Goal: Task Accomplishment & Management: Complete application form

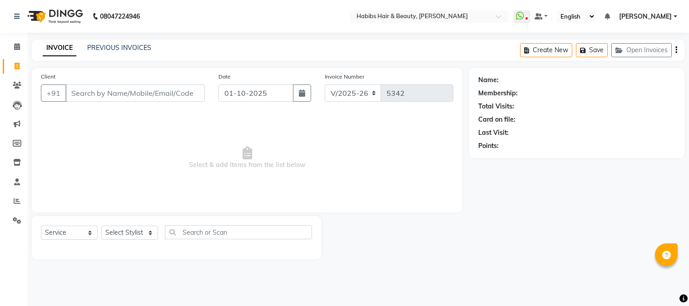
select select "3712"
select select "service"
click at [124, 93] on input "Client" at bounding box center [134, 92] width 139 height 17
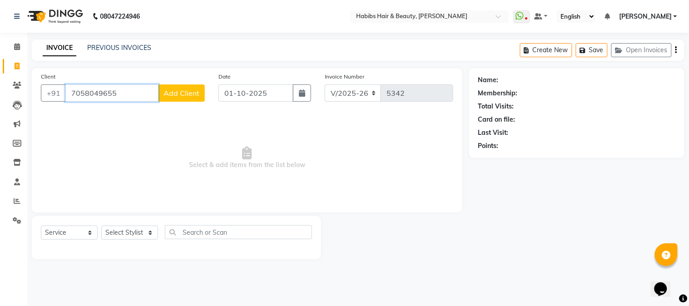
type input "7058049655"
click at [191, 94] on span "Add Client" at bounding box center [181, 93] width 36 height 9
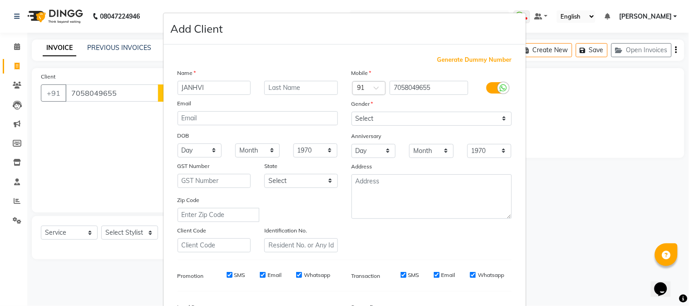
type input "JANHVI"
click at [371, 116] on select "Select [DEMOGRAPHIC_DATA] [DEMOGRAPHIC_DATA] Other Prefer Not To Say" at bounding box center [431, 119] width 160 height 14
select select "[DEMOGRAPHIC_DATA]"
click at [351, 112] on select "Select [DEMOGRAPHIC_DATA] [DEMOGRAPHIC_DATA] Other Prefer Not To Say" at bounding box center [431, 119] width 160 height 14
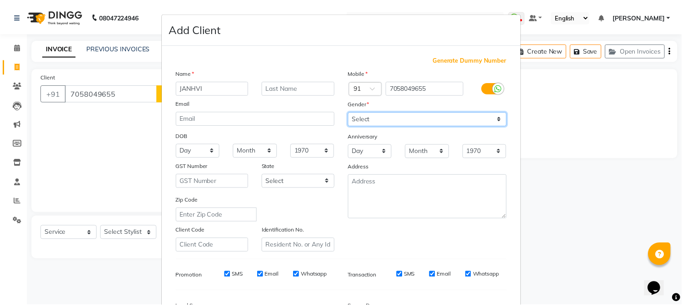
scroll to position [114, 0]
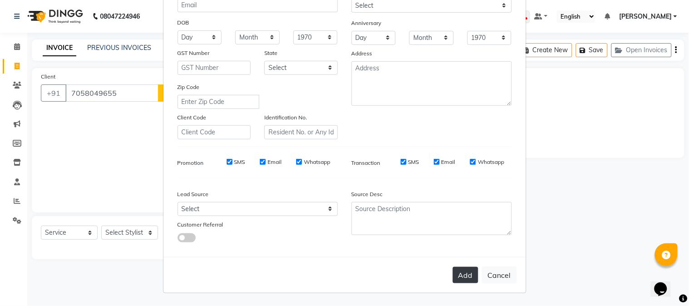
click at [464, 274] on button "Add" at bounding box center [465, 275] width 25 height 16
type input "70******55"
select select
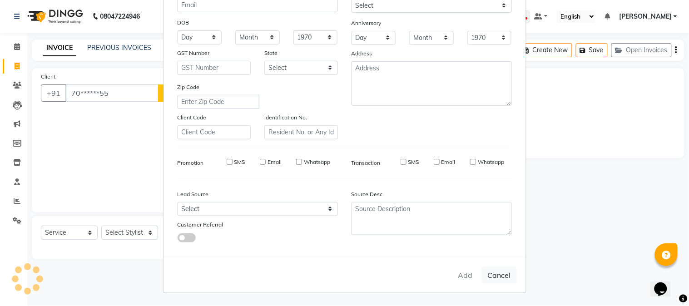
select select
checkbox input "false"
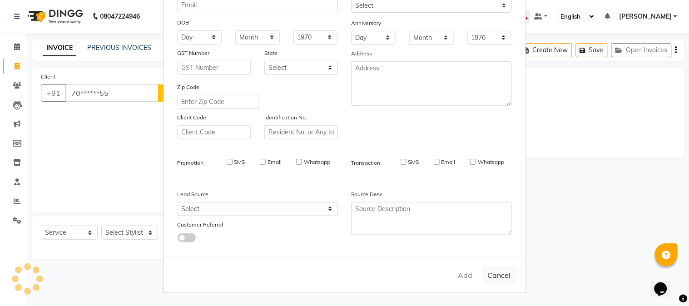
checkbox input "false"
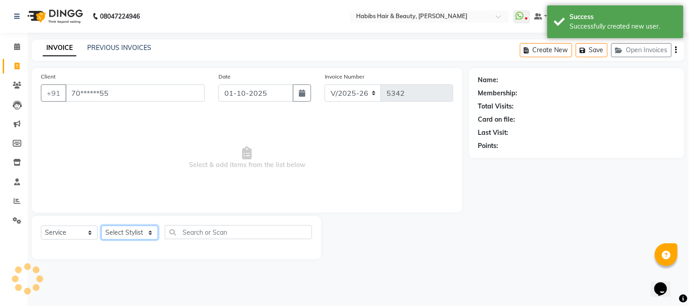
click at [133, 229] on select "Select Stylist Admin Akshay [PERSON_NAME] [PERSON_NAME] Pallavi [PERSON_NAME] […" at bounding box center [129, 233] width 57 height 14
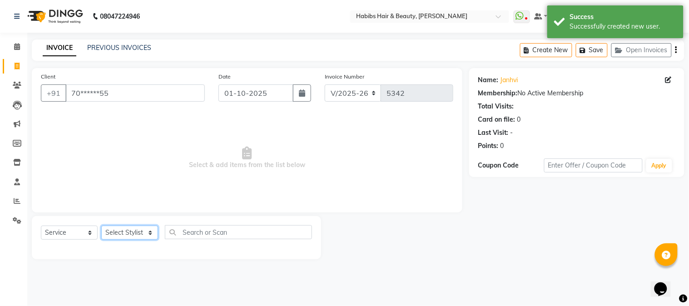
select select "46991"
click at [101, 226] on select "Select Stylist Admin Akshay [PERSON_NAME] [PERSON_NAME] Pallavi [PERSON_NAME] […" at bounding box center [129, 233] width 57 height 14
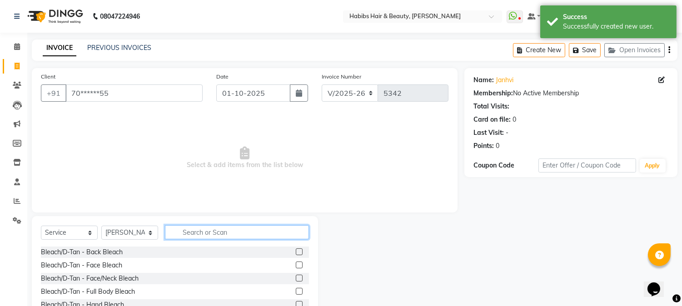
click at [177, 230] on input "text" at bounding box center [237, 232] width 144 height 14
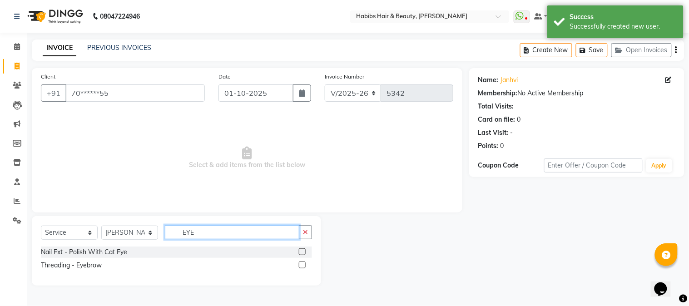
type input "EYE"
click at [302, 265] on label at bounding box center [302, 265] width 7 height 7
click at [302, 265] on input "checkbox" at bounding box center [302, 265] width 6 height 6
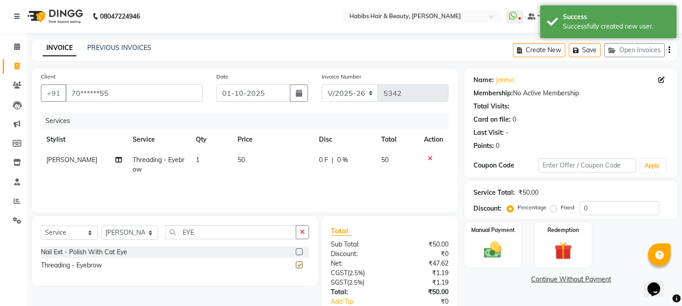
checkbox input "false"
click at [242, 153] on td "50" at bounding box center [272, 165] width 81 height 30
select select "46991"
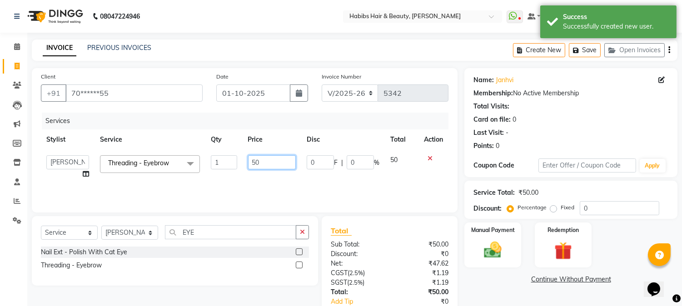
click at [255, 161] on input "50" at bounding box center [272, 162] width 48 height 14
type input "210"
click at [330, 101] on select "V/2025 V/2025-26" at bounding box center [349, 92] width 57 height 17
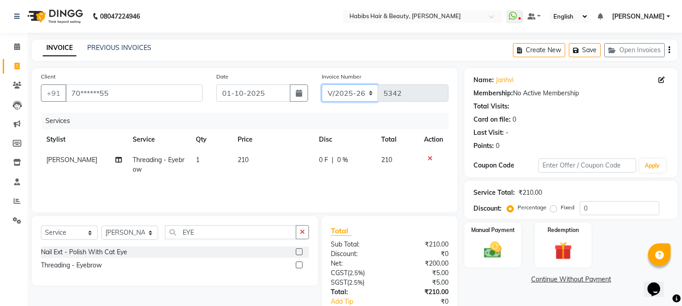
scroll to position [57, 0]
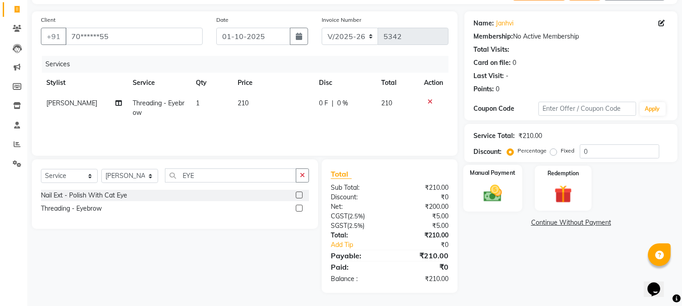
click at [486, 191] on img at bounding box center [493, 193] width 30 height 21
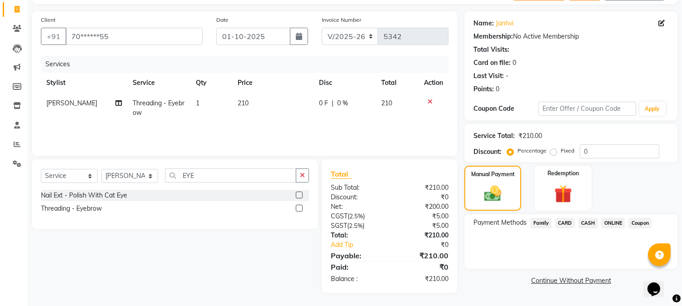
click at [617, 222] on span "ONLINE" at bounding box center [613, 223] width 24 height 10
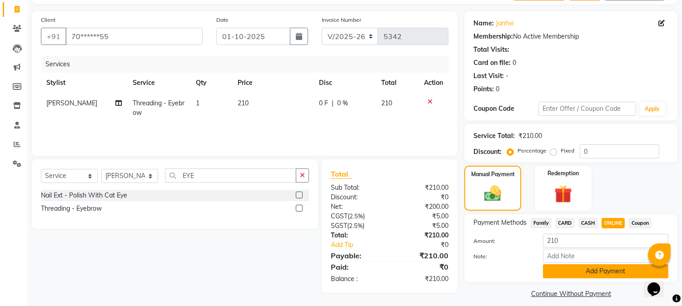
click at [587, 273] on button "Add Payment" at bounding box center [605, 271] width 125 height 14
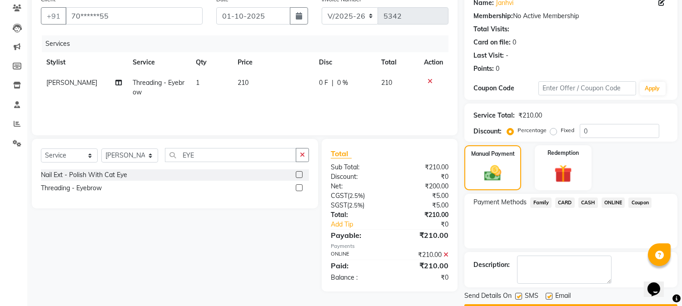
scroll to position [102, 0]
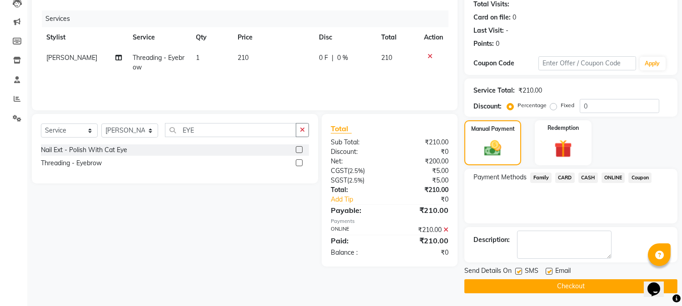
click at [567, 287] on button "Checkout" at bounding box center [570, 286] width 213 height 14
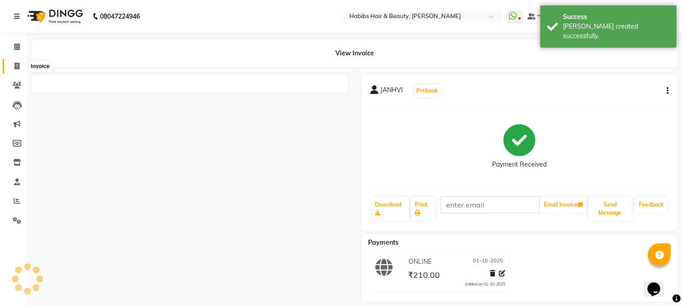
click at [16, 63] on icon at bounding box center [17, 66] width 5 height 7
select select "service"
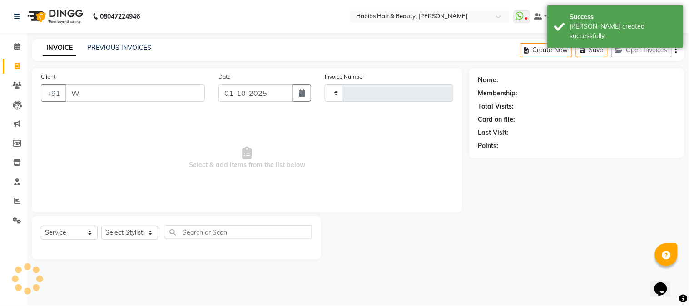
type input "WA"
type input "5343"
type input "WALK"
select select "3712"
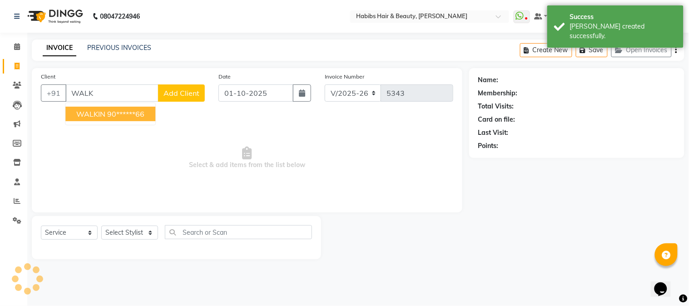
click at [105, 112] on button "WALKIN 90******66" at bounding box center [110, 114] width 90 height 15
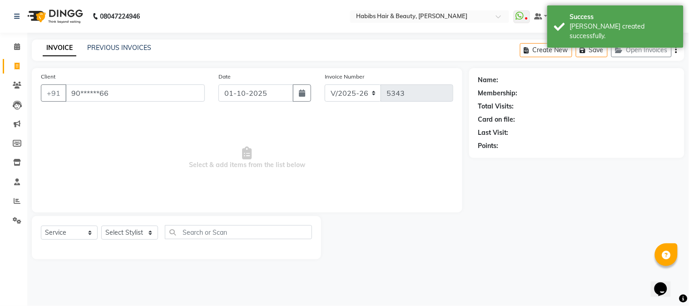
type input "90******66"
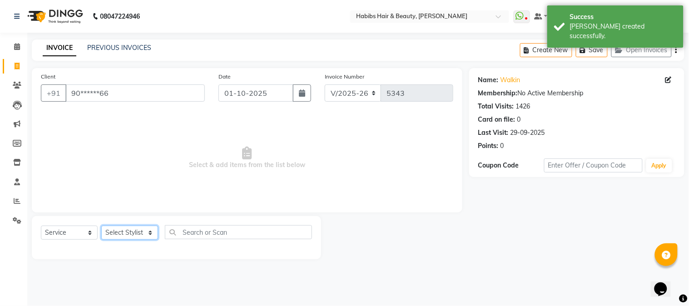
click at [123, 237] on select "Select Stylist Admin Akshay [PERSON_NAME] [PERSON_NAME] Pallavi [PERSON_NAME] […" at bounding box center [129, 233] width 57 height 14
select select "17830"
click at [101, 226] on select "Select Stylist Admin Akshay [PERSON_NAME] [PERSON_NAME] Pallavi [PERSON_NAME] […" at bounding box center [129, 233] width 57 height 14
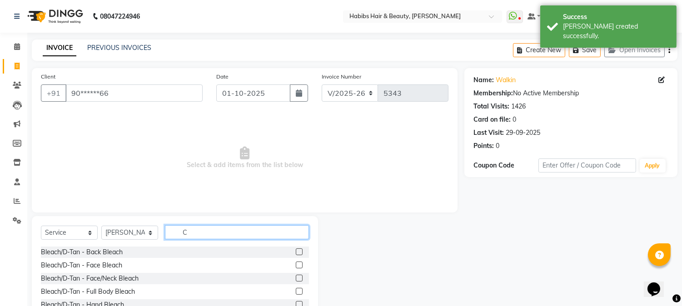
click at [185, 231] on input "C" at bounding box center [237, 232] width 144 height 14
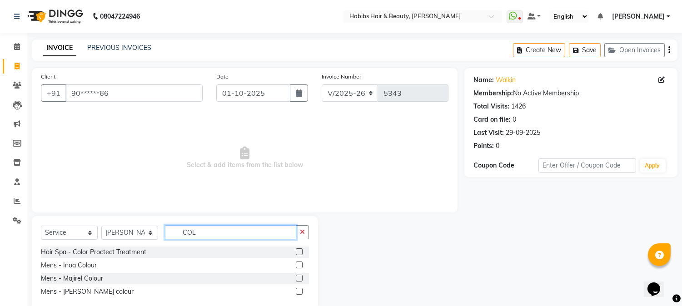
type input "COL"
click at [298, 263] on label at bounding box center [299, 265] width 7 height 7
click at [298, 263] on input "checkbox" at bounding box center [299, 265] width 6 height 6
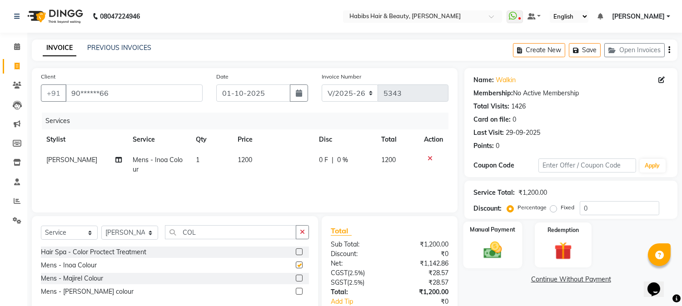
checkbox input "false"
click at [501, 246] on img at bounding box center [493, 250] width 30 height 21
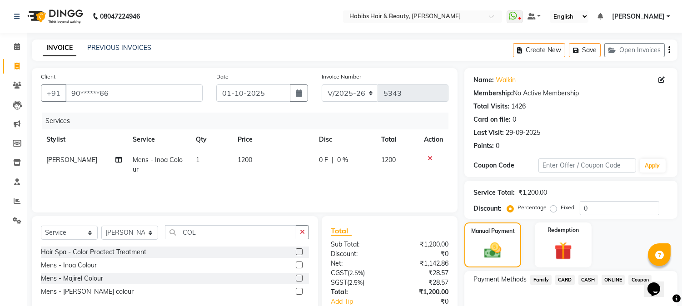
click at [244, 160] on span "1200" at bounding box center [244, 160] width 15 height 8
select select "17830"
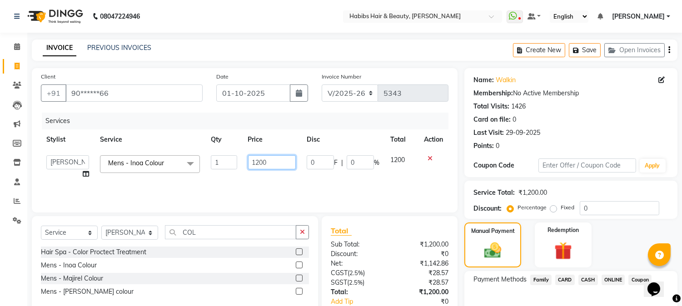
drag, startPoint x: 244, startPoint y: 160, endPoint x: 255, endPoint y: 159, distance: 11.4
click at [255, 159] on td "1200" at bounding box center [271, 167] width 59 height 35
click at [255, 159] on input "1200" at bounding box center [272, 162] width 48 height 14
type input "1440"
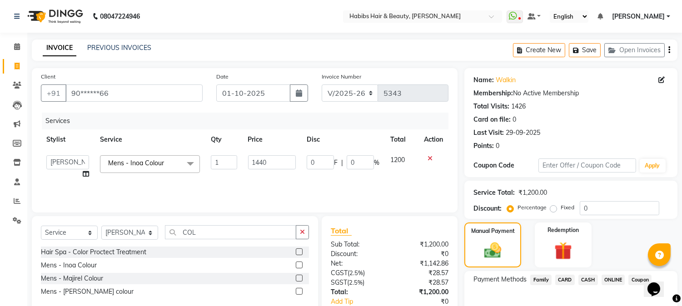
click at [304, 123] on div "Services" at bounding box center [248, 121] width 413 height 17
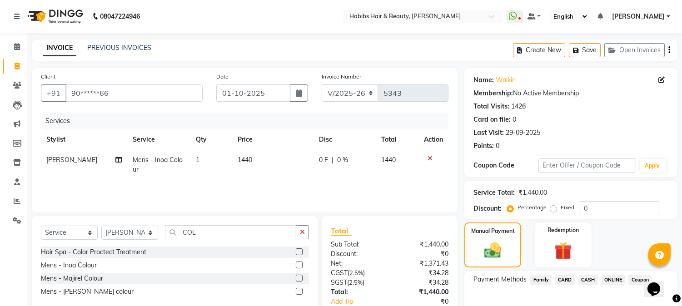
scroll to position [57, 0]
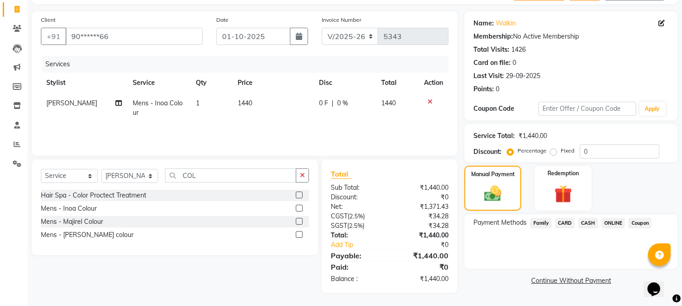
click at [565, 221] on span "CARD" at bounding box center [565, 223] width 20 height 10
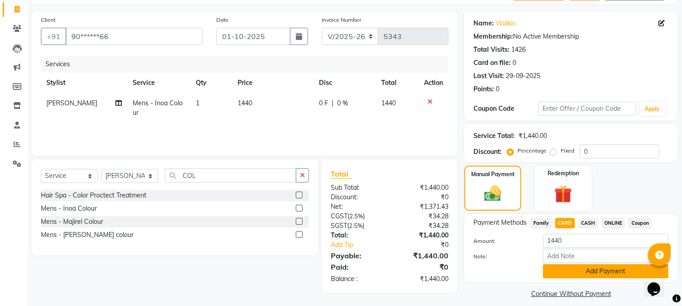
click at [561, 273] on button "Add Payment" at bounding box center [605, 271] width 125 height 14
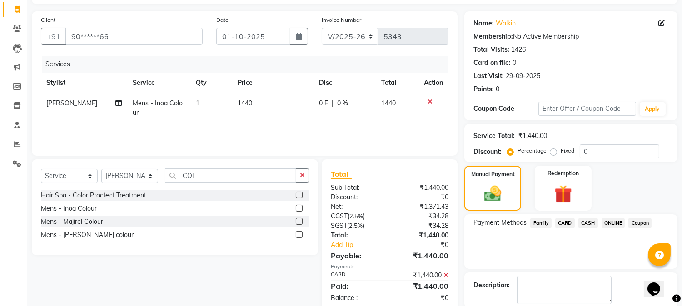
scroll to position [102, 0]
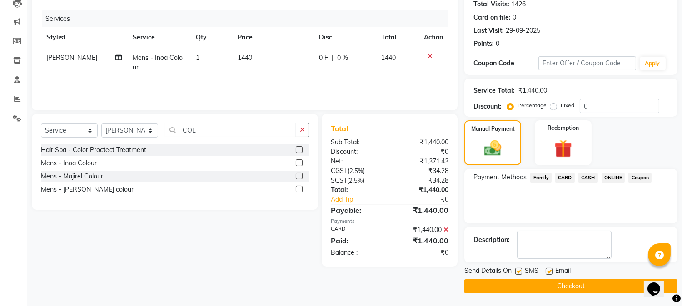
click at [554, 282] on button "Checkout" at bounding box center [570, 286] width 213 height 14
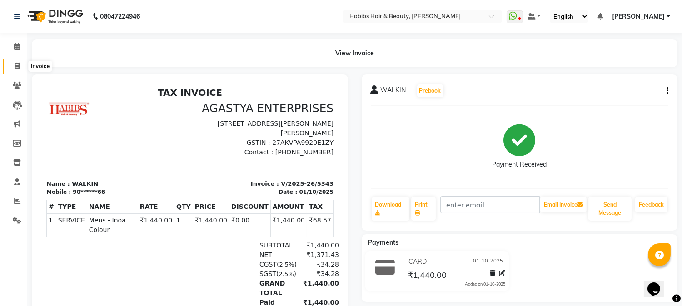
click at [20, 67] on span at bounding box center [17, 66] width 16 height 10
select select "service"
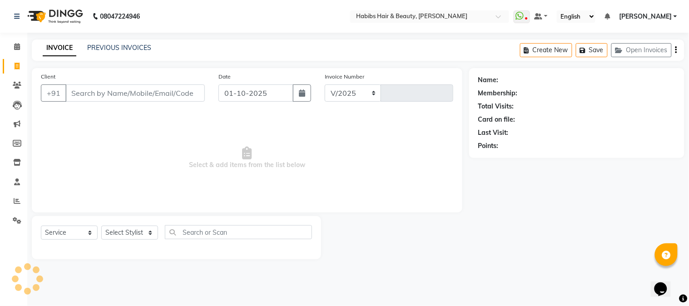
select select "3712"
type input "5344"
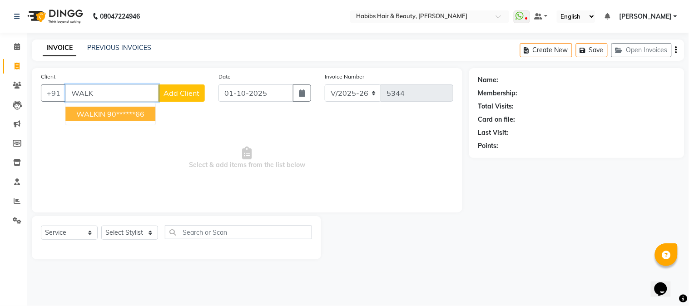
click at [123, 112] on ngb-highlight "90******66" at bounding box center [125, 113] width 37 height 9
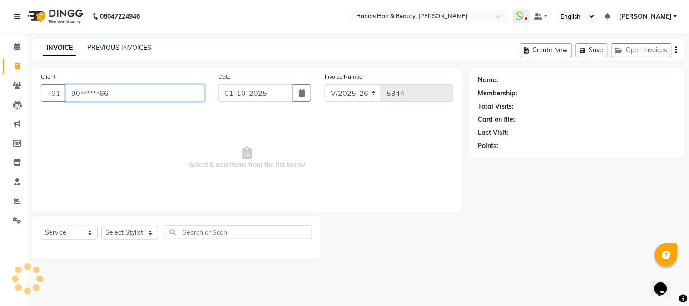
type input "90******66"
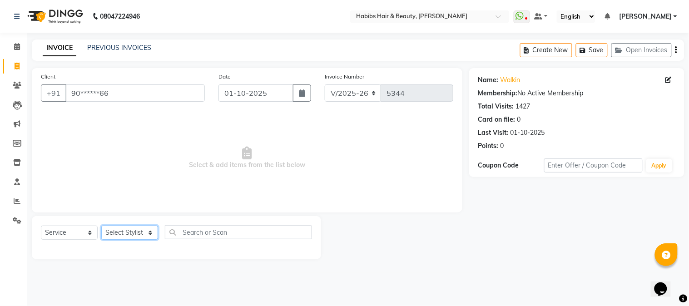
click at [129, 228] on select "Select Stylist Admin Akshay [PERSON_NAME] [PERSON_NAME] Pallavi [PERSON_NAME] […" at bounding box center [129, 233] width 57 height 14
select select "17830"
click at [101, 226] on select "Select Stylist Admin Akshay [PERSON_NAME] [PERSON_NAME] Pallavi [PERSON_NAME] […" at bounding box center [129, 233] width 57 height 14
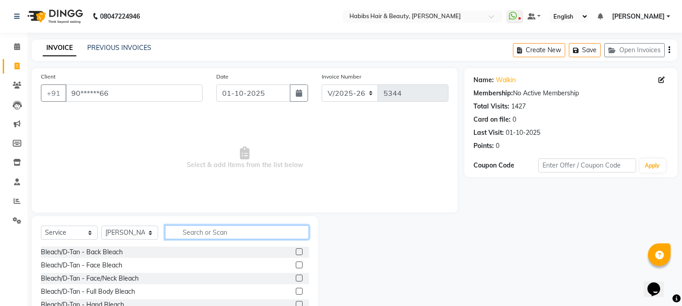
click at [193, 233] on input "text" at bounding box center [237, 232] width 144 height 14
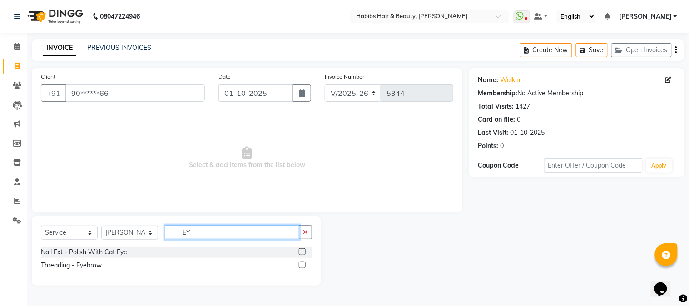
type input "E"
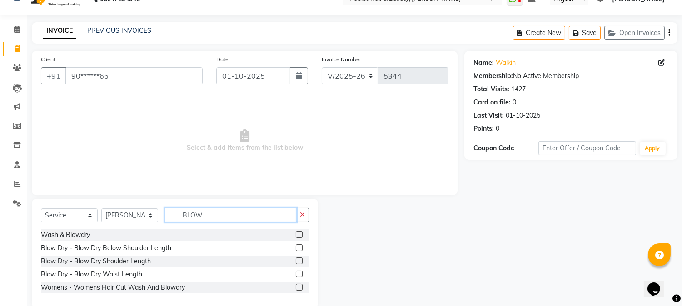
scroll to position [33, 0]
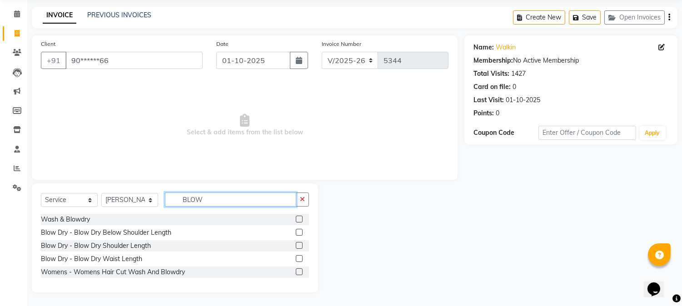
type input "BLOW"
click at [300, 230] on label at bounding box center [299, 232] width 7 height 7
click at [300, 230] on input "checkbox" at bounding box center [299, 233] width 6 height 6
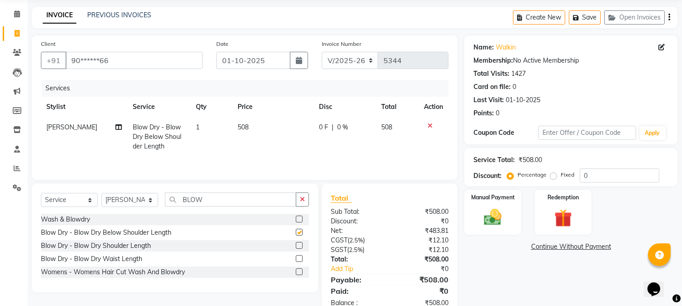
checkbox input "false"
click at [246, 132] on td "508" at bounding box center [272, 137] width 81 height 40
select select "17830"
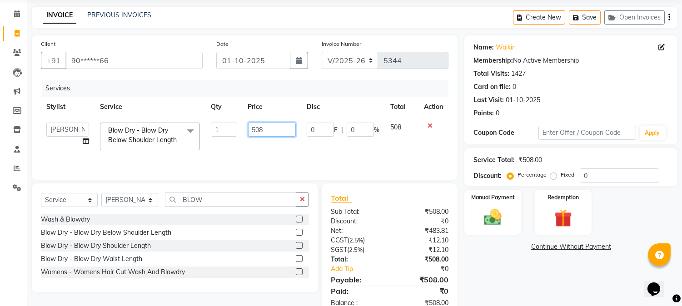
click at [252, 132] on input "508" at bounding box center [272, 130] width 48 height 14
type input "500"
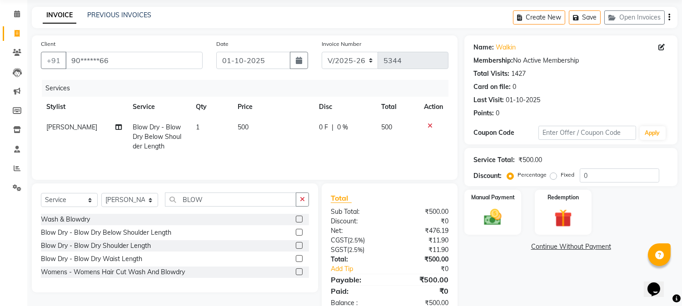
click at [275, 114] on th "Price" at bounding box center [272, 107] width 81 height 20
click at [485, 213] on img at bounding box center [493, 217] width 30 height 21
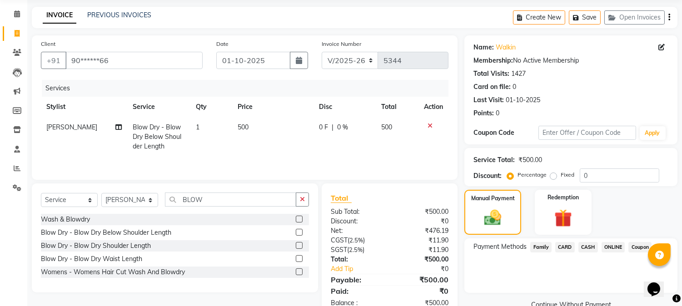
click at [613, 244] on span "ONLINE" at bounding box center [613, 247] width 24 height 10
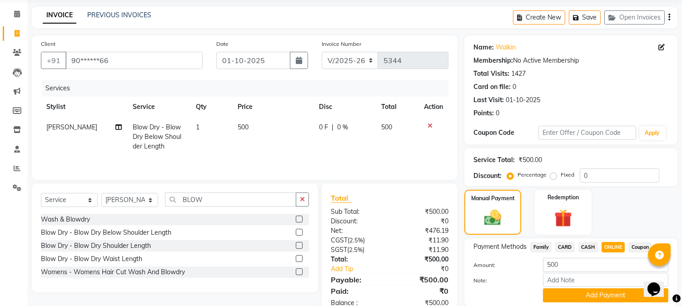
click at [592, 246] on span "CASH" at bounding box center [588, 247] width 20 height 10
click at [598, 291] on button "Add Payment" at bounding box center [605, 295] width 125 height 14
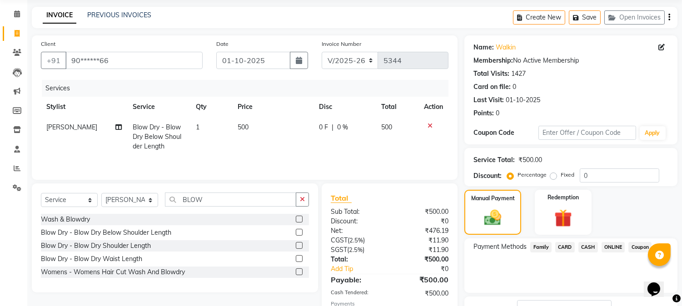
scroll to position [102, 0]
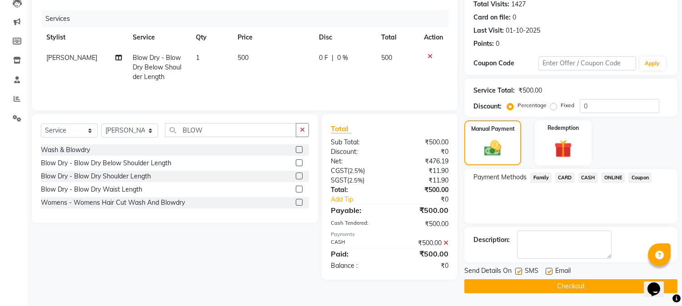
click at [573, 283] on button "Checkout" at bounding box center [570, 286] width 213 height 14
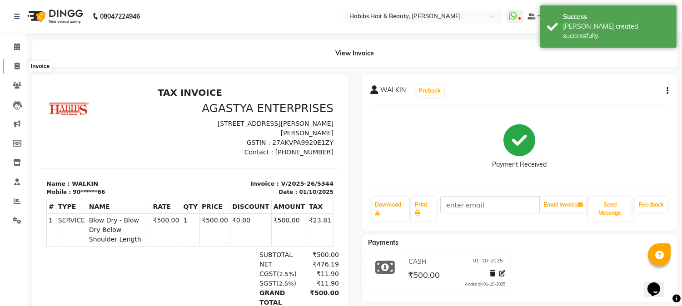
click at [18, 62] on span at bounding box center [17, 66] width 16 height 10
select select "service"
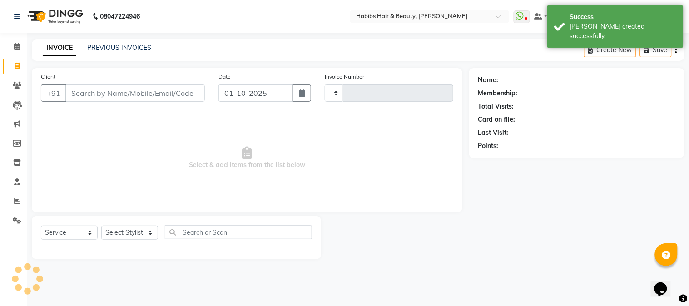
type input "5345"
select select "3712"
click at [94, 97] on input "Client" at bounding box center [134, 92] width 139 height 17
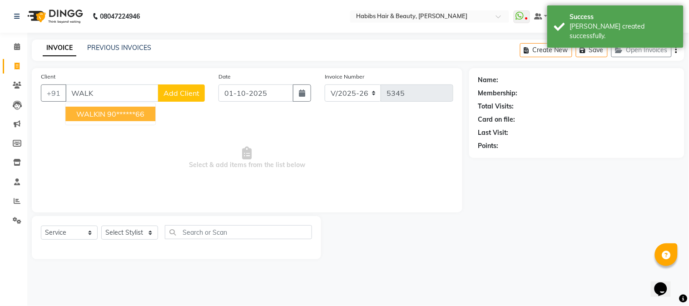
click at [98, 111] on span "WALKIN" at bounding box center [90, 113] width 29 height 9
type input "90******66"
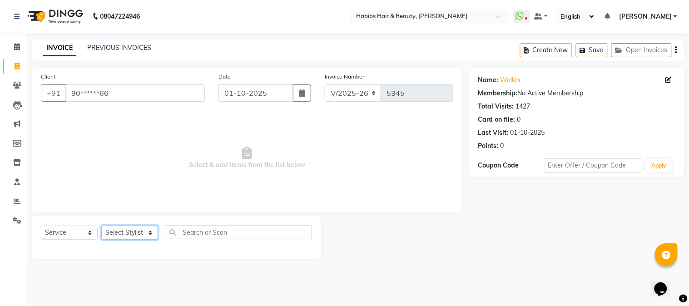
click at [117, 235] on select "Select Stylist Admin Akshay [PERSON_NAME] [PERSON_NAME] Pallavi [PERSON_NAME] […" at bounding box center [129, 233] width 57 height 14
select select "23452"
click at [101, 226] on select "Select Stylist Admin Akshay [PERSON_NAME] [PERSON_NAME] Pallavi [PERSON_NAME] […" at bounding box center [129, 233] width 57 height 14
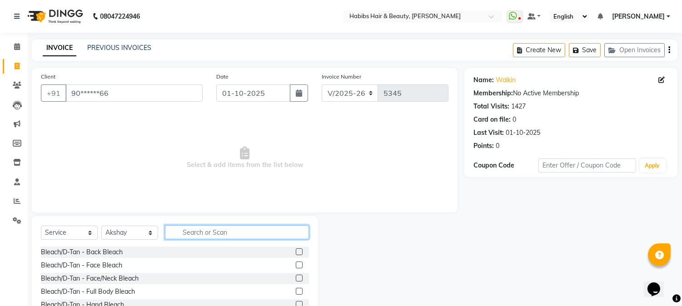
click at [194, 229] on input "text" at bounding box center [237, 232] width 144 height 14
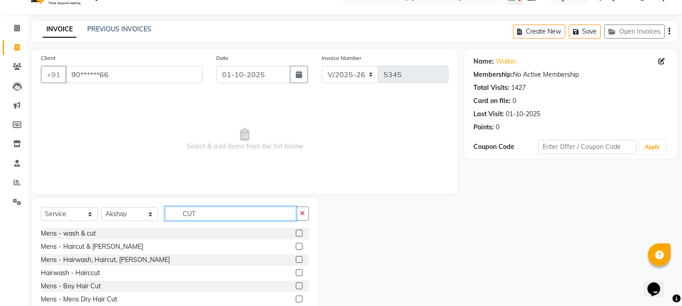
scroll to position [57, 0]
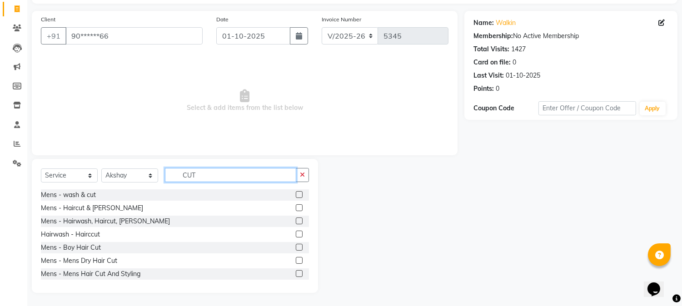
type input "CUT"
click at [296, 259] on label at bounding box center [299, 260] width 7 height 7
click at [296, 259] on input "checkbox" at bounding box center [299, 261] width 6 height 6
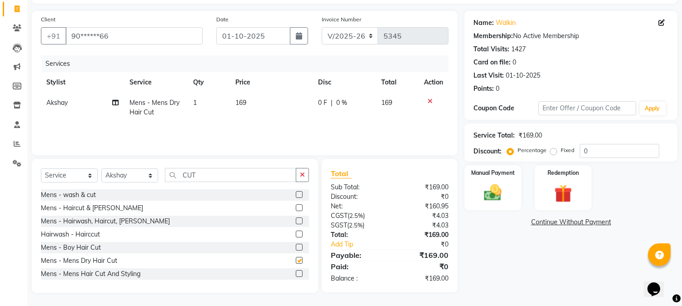
checkbox input "false"
click at [244, 99] on span "169" at bounding box center [240, 103] width 11 height 8
select select "23452"
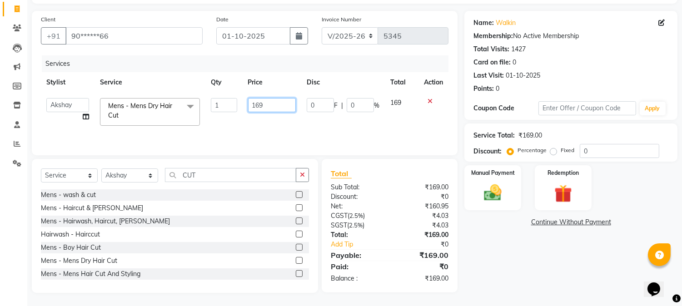
drag, startPoint x: 244, startPoint y: 99, endPoint x: 253, endPoint y: 100, distance: 9.1
click at [253, 100] on td "169" at bounding box center [271, 112] width 59 height 39
click at [253, 100] on input "169" at bounding box center [272, 105] width 48 height 14
type input "350"
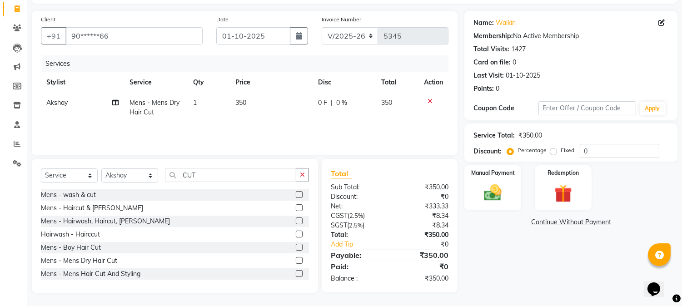
click at [277, 84] on th "Price" at bounding box center [271, 82] width 82 height 20
click at [504, 193] on img at bounding box center [493, 193] width 30 height 21
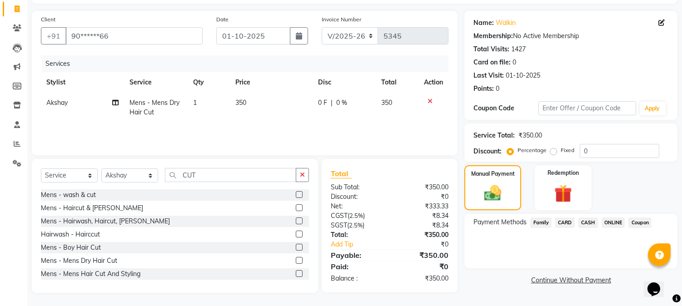
click at [571, 219] on span "CARD" at bounding box center [565, 222] width 20 height 10
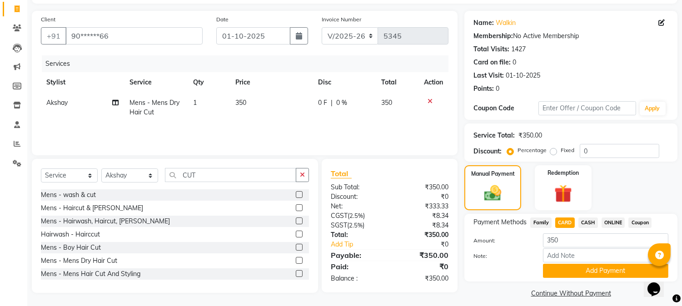
click at [582, 221] on span "CASH" at bounding box center [588, 222] width 20 height 10
click at [575, 271] on button "Add Payment" at bounding box center [605, 271] width 125 height 14
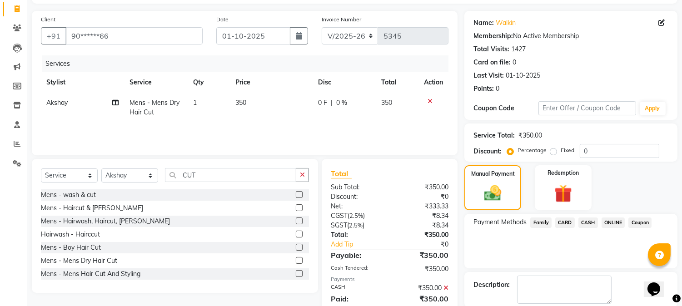
scroll to position [102, 0]
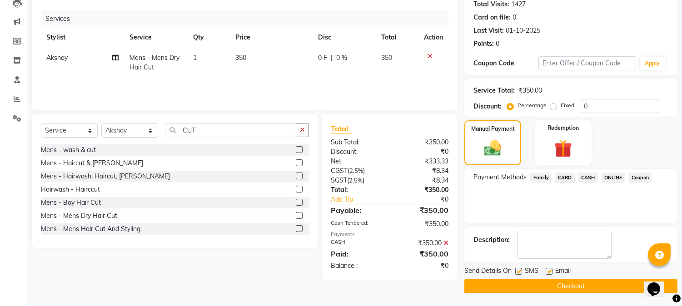
click at [557, 282] on button "Checkout" at bounding box center [570, 286] width 213 height 14
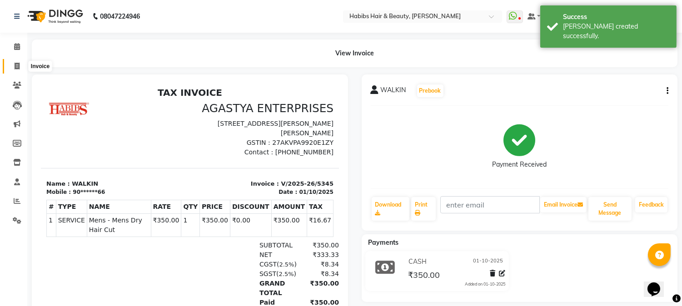
click at [20, 66] on span at bounding box center [17, 66] width 16 height 10
select select "service"
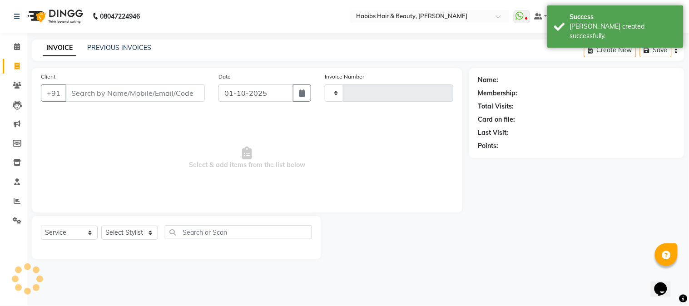
click at [135, 95] on input "Client" at bounding box center [134, 92] width 139 height 17
type input "5346"
select select "3712"
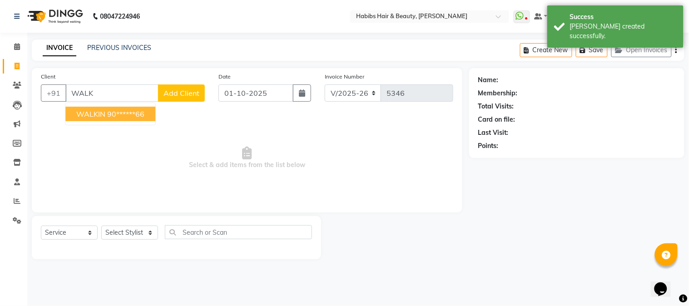
click at [120, 114] on ngb-highlight "90******66" at bounding box center [125, 113] width 37 height 9
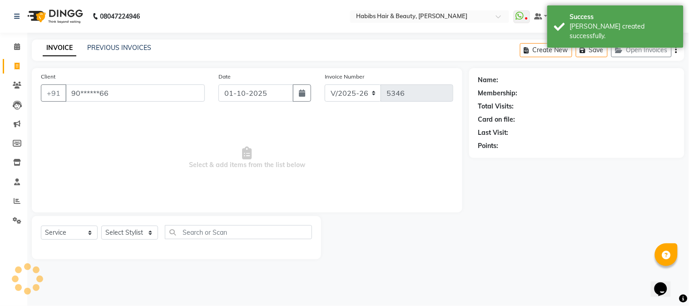
type input "90******66"
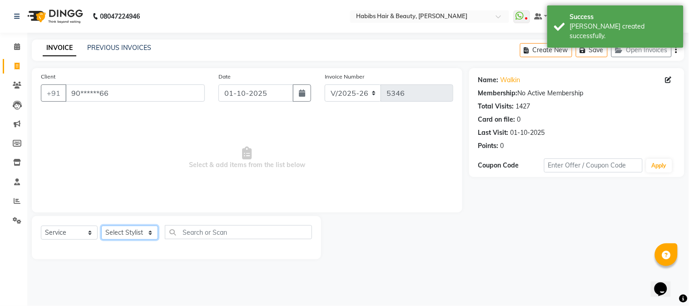
click at [133, 232] on select "Select Stylist Admin Akshay [PERSON_NAME] [PERSON_NAME] Pallavi [PERSON_NAME] […" at bounding box center [129, 233] width 57 height 14
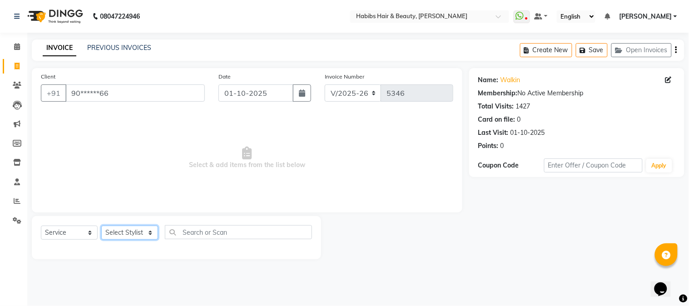
select select "91170"
click at [101, 226] on select "Select Stylist Admin Akshay [PERSON_NAME] [PERSON_NAME] Pallavi [PERSON_NAME] […" at bounding box center [129, 233] width 57 height 14
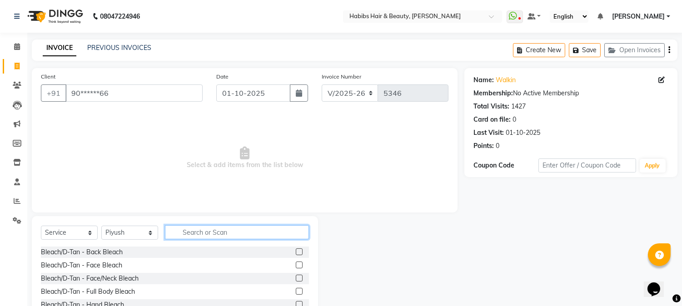
click at [200, 235] on input "text" at bounding box center [237, 232] width 144 height 14
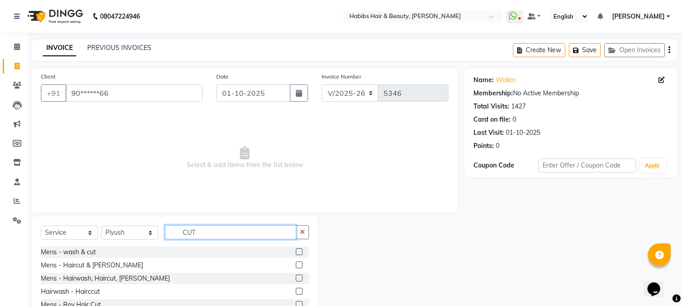
scroll to position [57, 0]
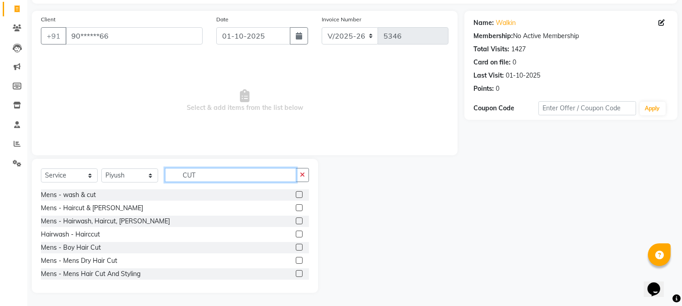
type input "CUT"
click at [296, 220] on label at bounding box center [299, 220] width 7 height 7
click at [296, 220] on input "checkbox" at bounding box center [299, 221] width 6 height 6
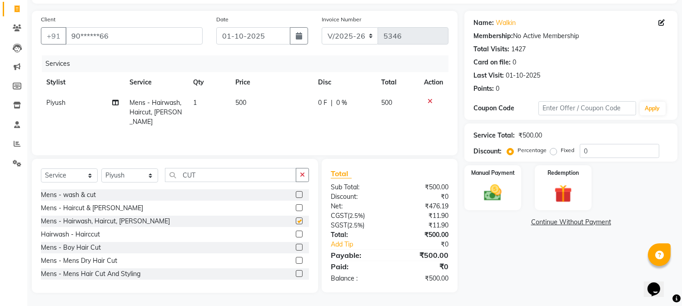
checkbox input "false"
click at [241, 103] on span "500" at bounding box center [240, 103] width 11 height 8
click at [230, 103] on td "1" at bounding box center [209, 113] width 42 height 40
select select "91170"
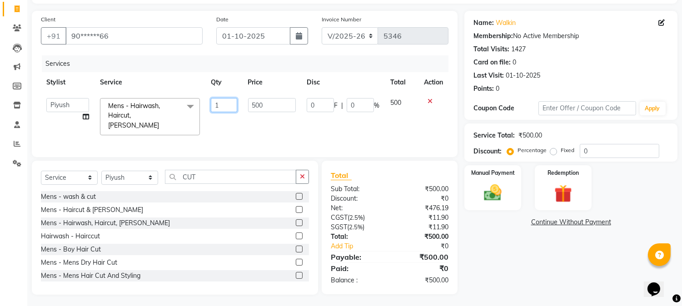
click at [241, 103] on td "1" at bounding box center [223, 117] width 37 height 48
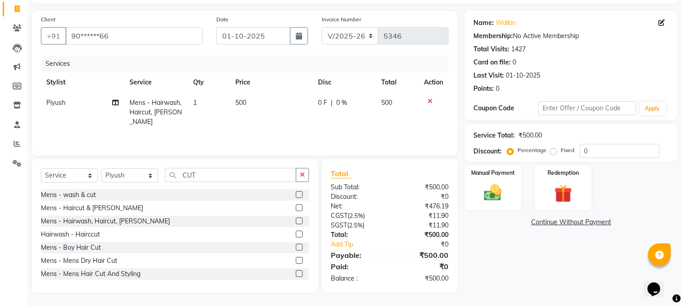
click at [249, 103] on td "500" at bounding box center [271, 113] width 83 height 40
select select "91170"
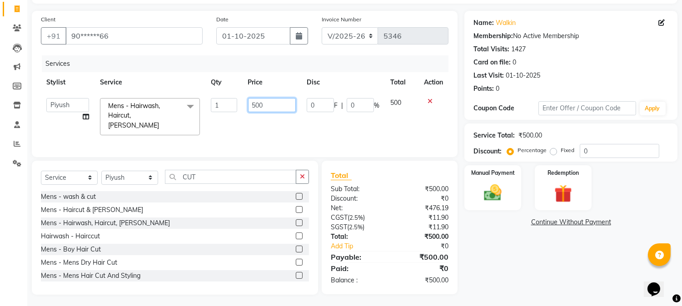
click at [249, 103] on input "500" at bounding box center [272, 105] width 48 height 14
type input "550"
click at [280, 88] on th "Price" at bounding box center [271, 82] width 59 height 20
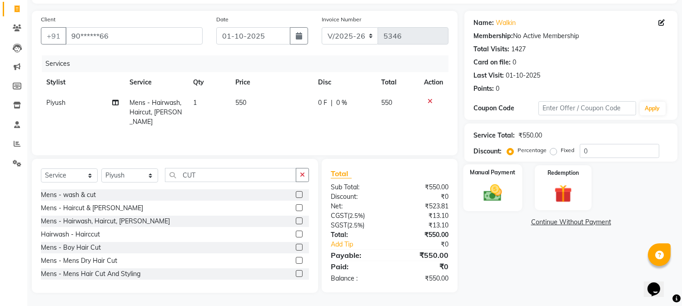
click at [505, 193] on img at bounding box center [493, 193] width 30 height 21
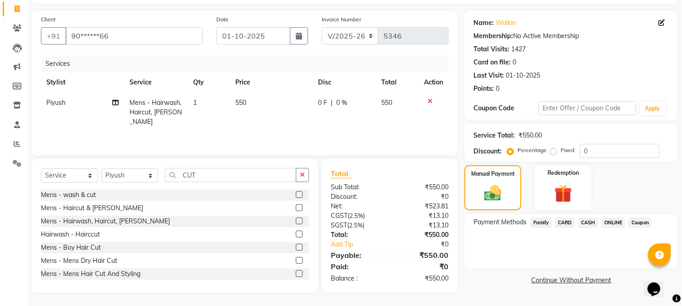
click at [586, 221] on span "CASH" at bounding box center [588, 222] width 20 height 10
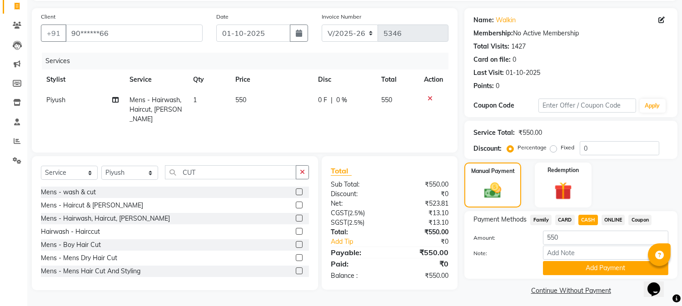
scroll to position [64, 0]
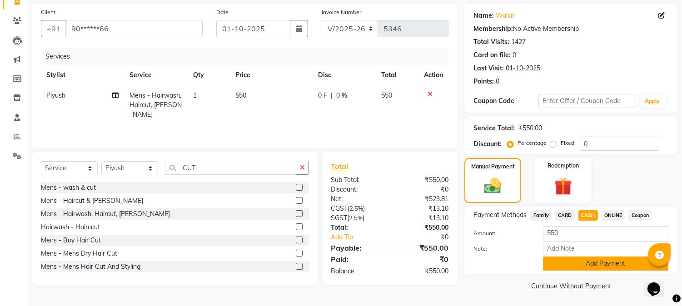
click at [578, 266] on button "Add Payment" at bounding box center [605, 264] width 125 height 14
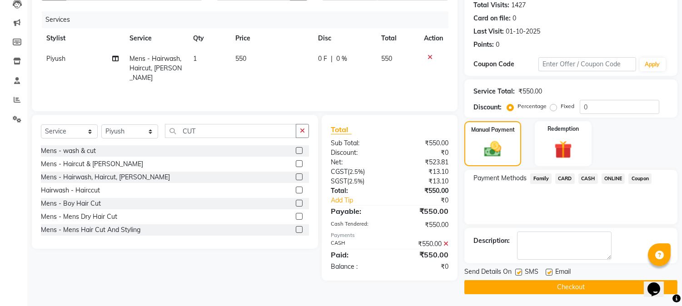
scroll to position [102, 0]
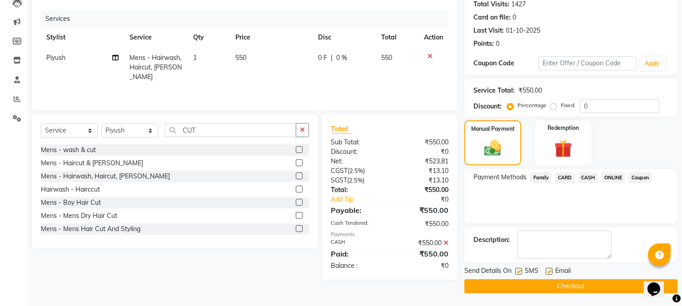
click at [552, 290] on button "Checkout" at bounding box center [570, 286] width 213 height 14
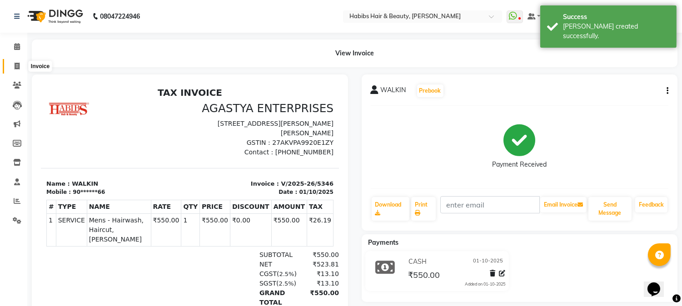
click at [19, 64] on icon at bounding box center [17, 66] width 5 height 7
select select "service"
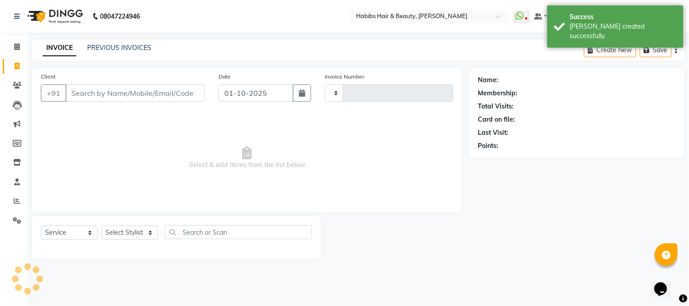
type input "5347"
select select "3712"
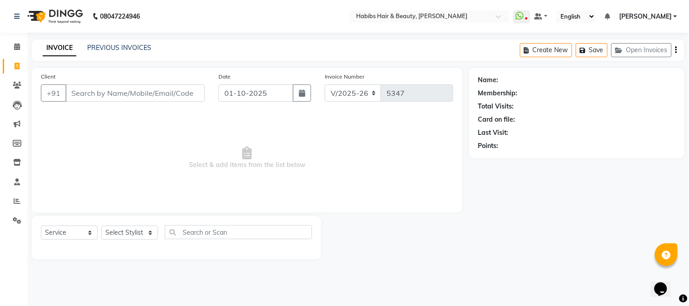
click at [134, 93] on input "Client" at bounding box center [134, 92] width 139 height 17
click at [134, 92] on input "Client" at bounding box center [134, 92] width 139 height 17
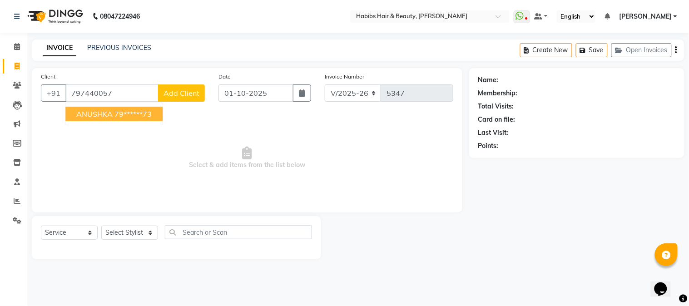
click at [133, 113] on ngb-highlight "79******73" at bounding box center [132, 113] width 37 height 9
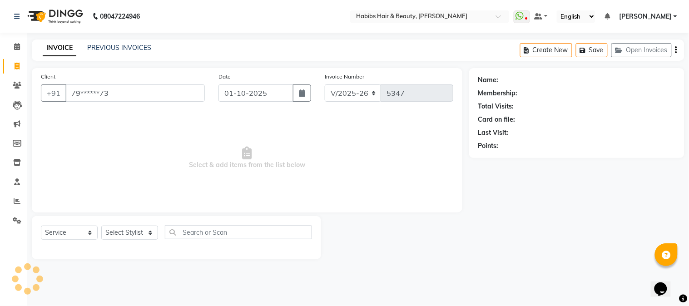
type input "79******73"
select select "1: Object"
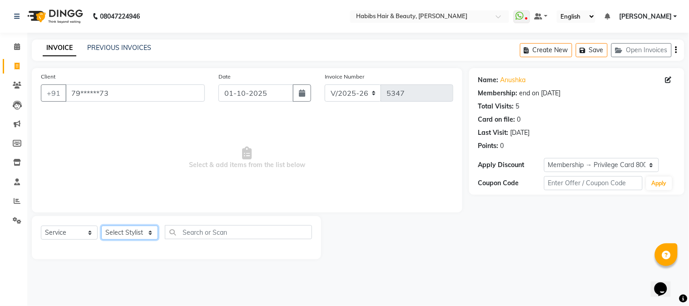
click at [126, 234] on select "Select Stylist Admin Akshay [PERSON_NAME] [PERSON_NAME] Pallavi [PERSON_NAME] […" at bounding box center [129, 233] width 57 height 14
select select "17834"
click at [101, 226] on select "Select Stylist Admin Akshay [PERSON_NAME] [PERSON_NAME] Pallavi [PERSON_NAME] […" at bounding box center [129, 233] width 57 height 14
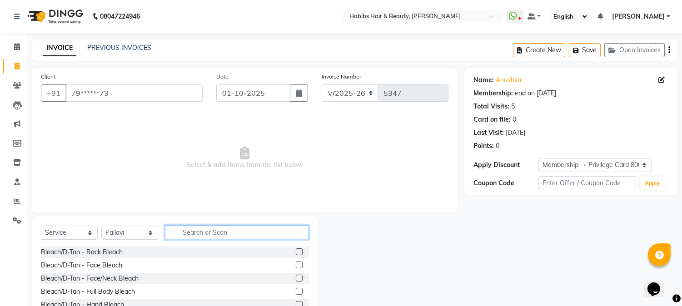
click at [212, 229] on input "text" at bounding box center [237, 232] width 144 height 14
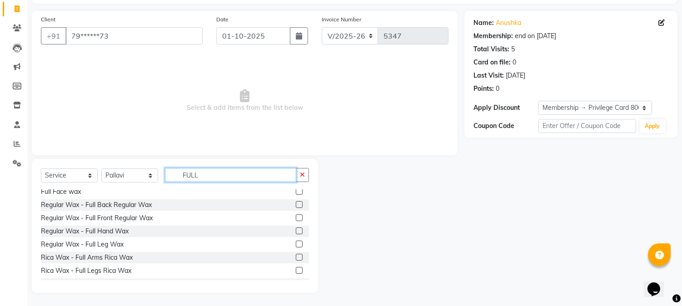
scroll to position [28, 0]
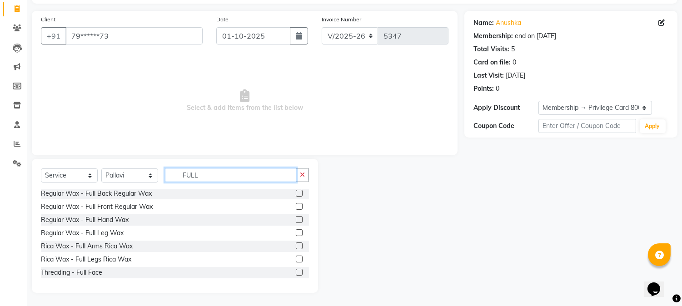
type input "FULL"
click at [296, 257] on label at bounding box center [299, 259] width 7 height 7
click at [296, 257] on input "checkbox" at bounding box center [299, 260] width 6 height 6
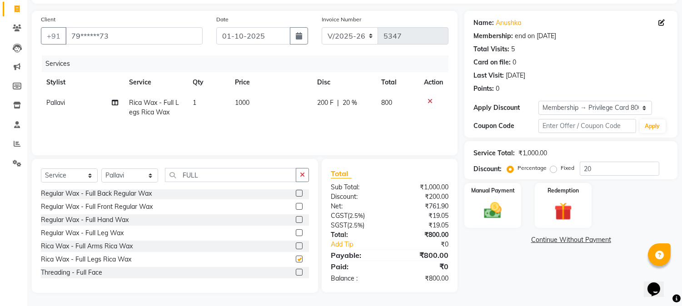
checkbox input "false"
click at [296, 245] on label at bounding box center [299, 245] width 7 height 7
click at [296, 245] on input "checkbox" at bounding box center [299, 246] width 6 height 6
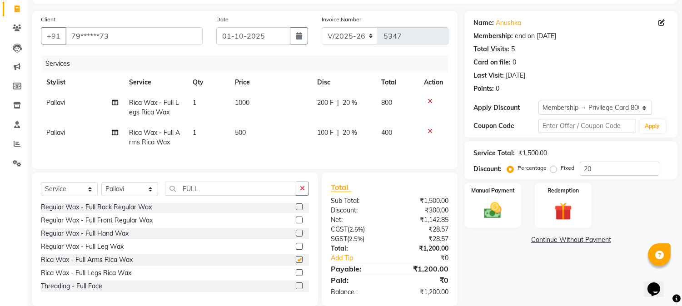
checkbox input "false"
click at [187, 192] on input "FULL" at bounding box center [230, 189] width 131 height 14
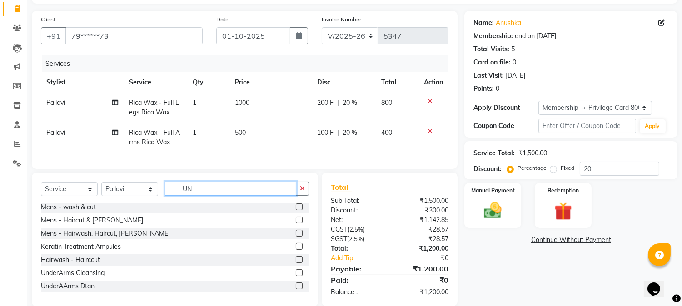
scroll to position [0, 0]
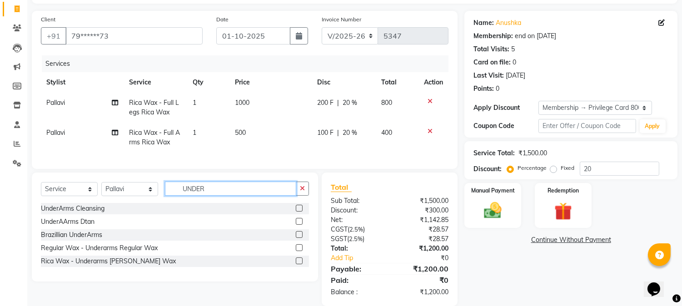
type input "UNDER"
click at [297, 238] on label at bounding box center [299, 234] width 7 height 7
click at [297, 238] on input "checkbox" at bounding box center [299, 235] width 6 height 6
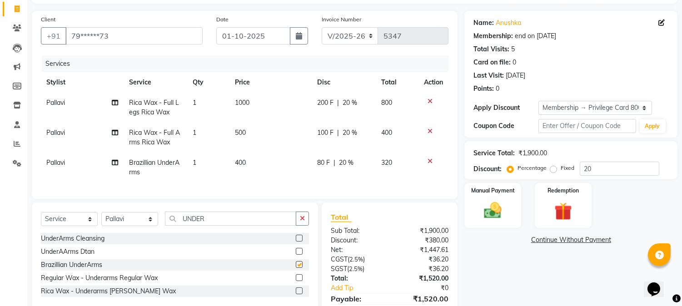
checkbox input "false"
click at [246, 105] on span "1000" at bounding box center [242, 103] width 15 height 8
click at [246, 105] on td "1000" at bounding box center [270, 108] width 82 height 30
select select "17834"
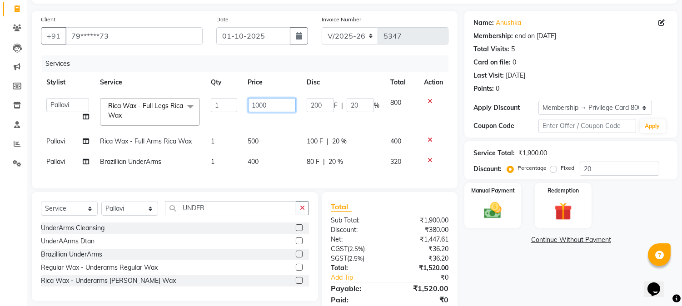
click at [254, 104] on input "1000" at bounding box center [272, 105] width 48 height 14
type input "1200"
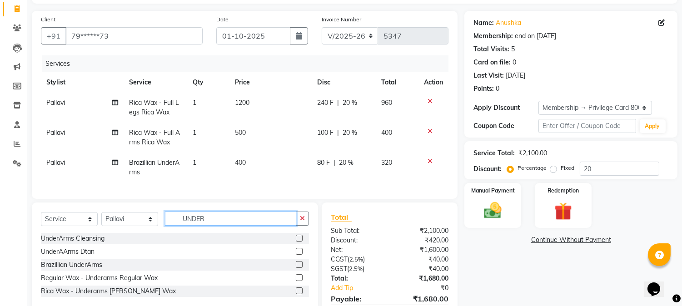
click at [197, 209] on div "Select Service Product Membership Package Voucher Prepaid Gift Card Select Styl…" at bounding box center [175, 256] width 286 height 109
click at [192, 226] on input "UNDER" at bounding box center [230, 219] width 131 height 14
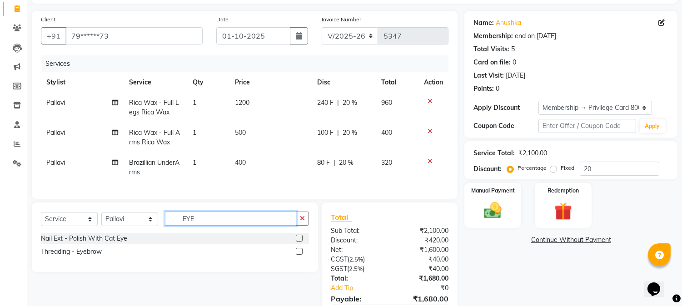
type input "EYE"
click at [300, 255] on label at bounding box center [299, 251] width 7 height 7
click at [300, 255] on input "checkbox" at bounding box center [299, 252] width 6 height 6
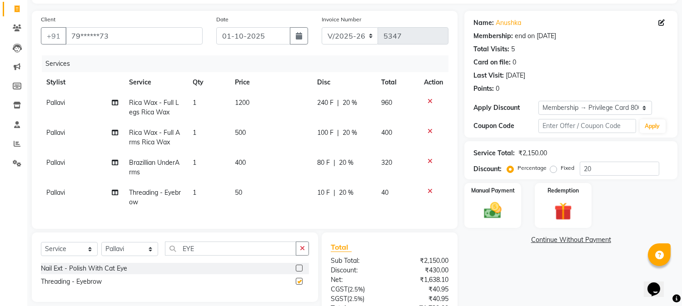
checkbox input "false"
click at [137, 256] on select "Select Stylist Admin Akshay [PERSON_NAME] [PERSON_NAME] Pallavi [PERSON_NAME] […" at bounding box center [129, 249] width 57 height 14
select select "53779"
click at [101, 250] on select "Select Stylist Admin Akshay [PERSON_NAME] [PERSON_NAME] Pallavi [PERSON_NAME] […" at bounding box center [129, 249] width 57 height 14
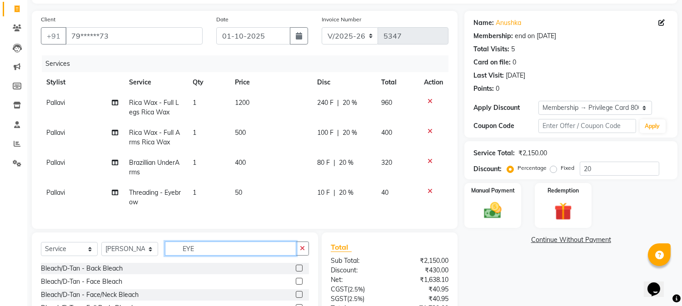
click at [189, 256] on input "EYE" at bounding box center [230, 249] width 131 height 14
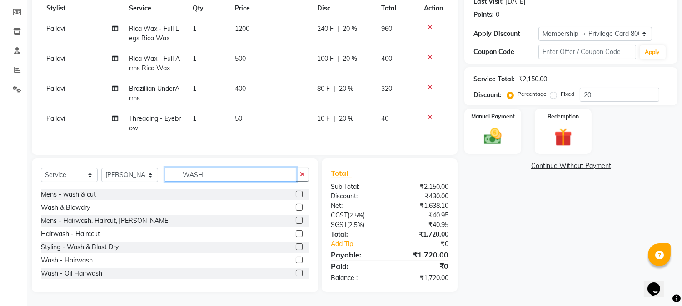
type input "WASH"
click at [296, 246] on label at bounding box center [299, 246] width 7 height 7
click at [296, 246] on input "checkbox" at bounding box center [299, 247] width 6 height 6
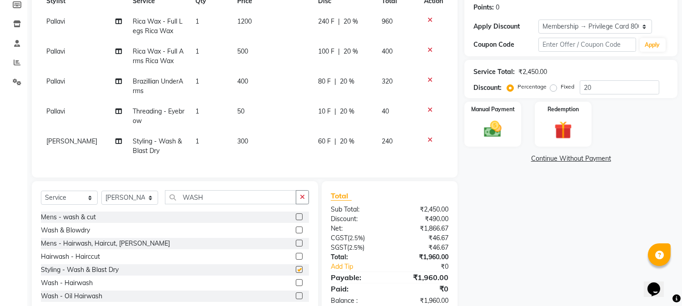
checkbox input "false"
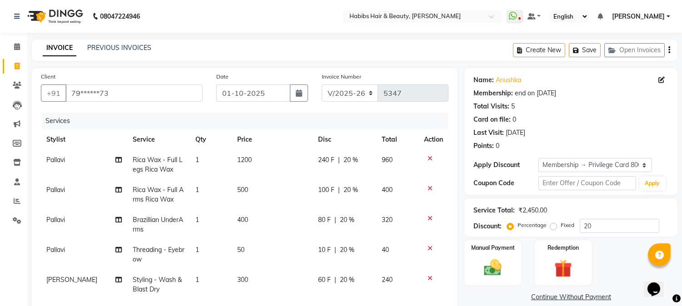
scroll to position [168, 0]
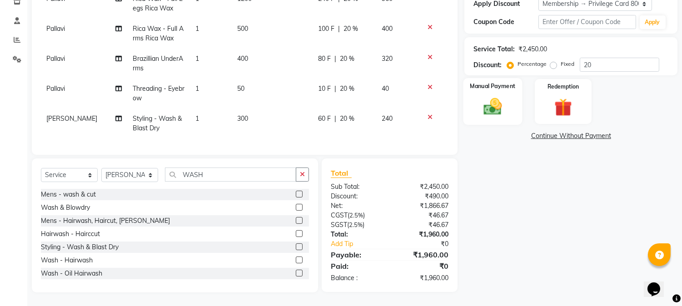
click at [499, 106] on img at bounding box center [493, 106] width 30 height 21
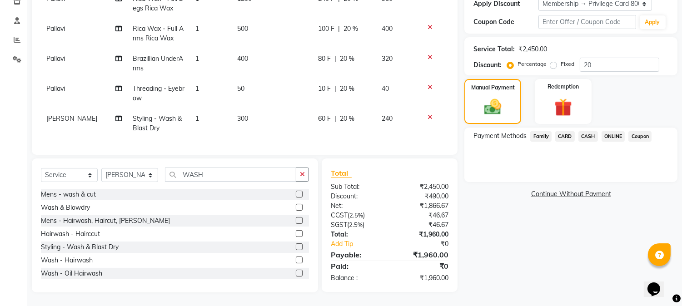
click at [607, 131] on span "ONLINE" at bounding box center [613, 136] width 24 height 10
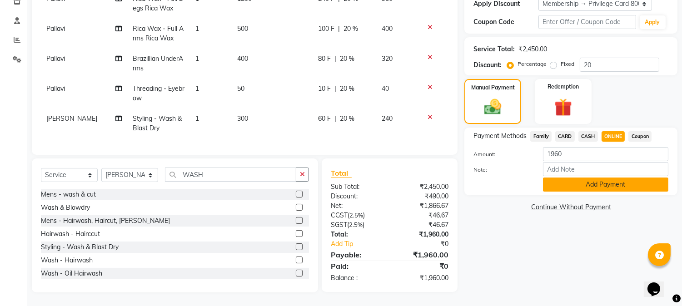
click at [596, 178] on button "Add Payment" at bounding box center [605, 185] width 125 height 14
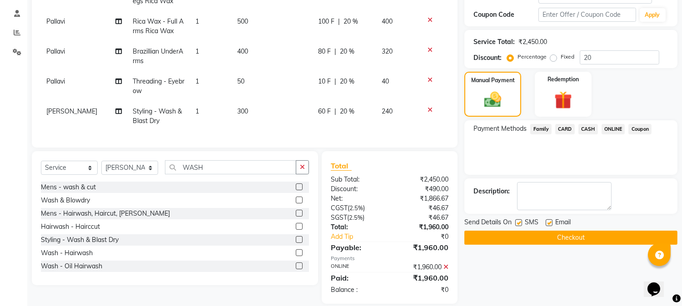
scroll to position [187, 0]
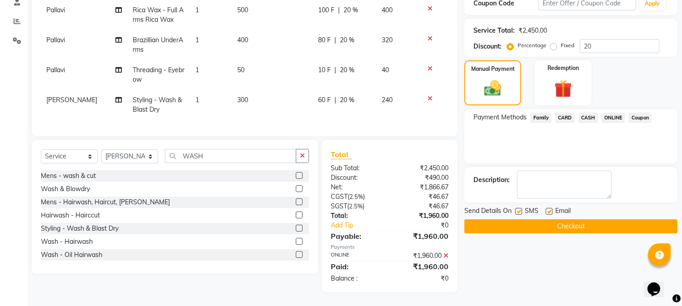
click at [574, 219] on button "Checkout" at bounding box center [570, 226] width 213 height 14
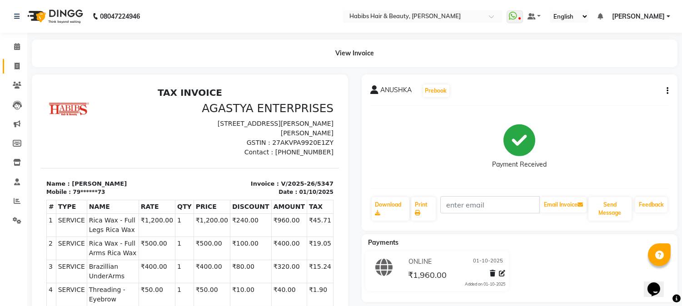
click at [19, 71] on link "Invoice" at bounding box center [14, 66] width 22 height 15
select select "service"
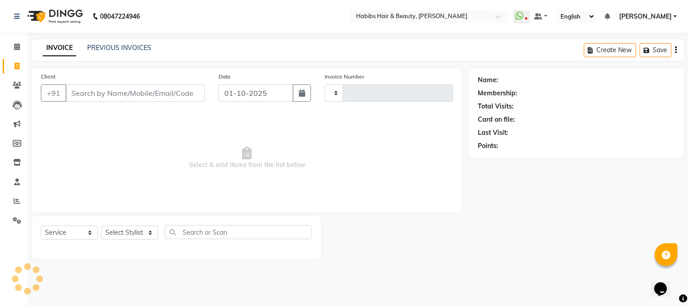
type input "5348"
select select "3712"
